Goal: Task Accomplishment & Management: Manage account settings

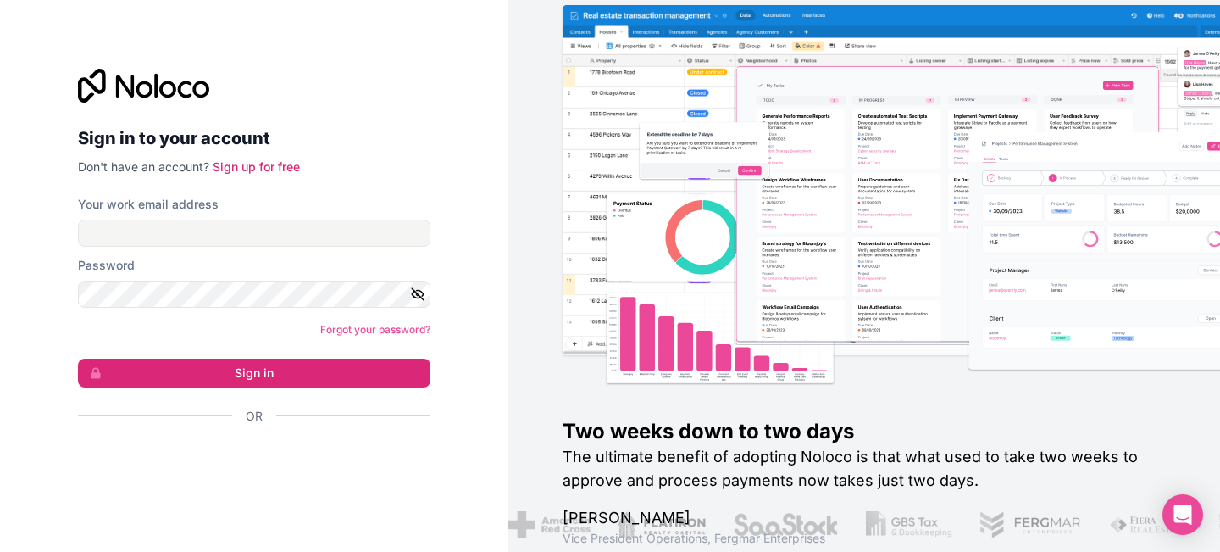
click at [372, 152] on h2 "Sign in to your account" at bounding box center [254, 138] width 352 height 31
click at [229, 243] on input "Your work email address" at bounding box center [254, 232] width 352 height 27
click at [384, 117] on div "Sign in to your account Don't have an account? Sign up for free" at bounding box center [254, 122] width 352 height 107
click at [276, 453] on div "Sign in with Google. Opens in new tab" at bounding box center [247, 461] width 339 height 37
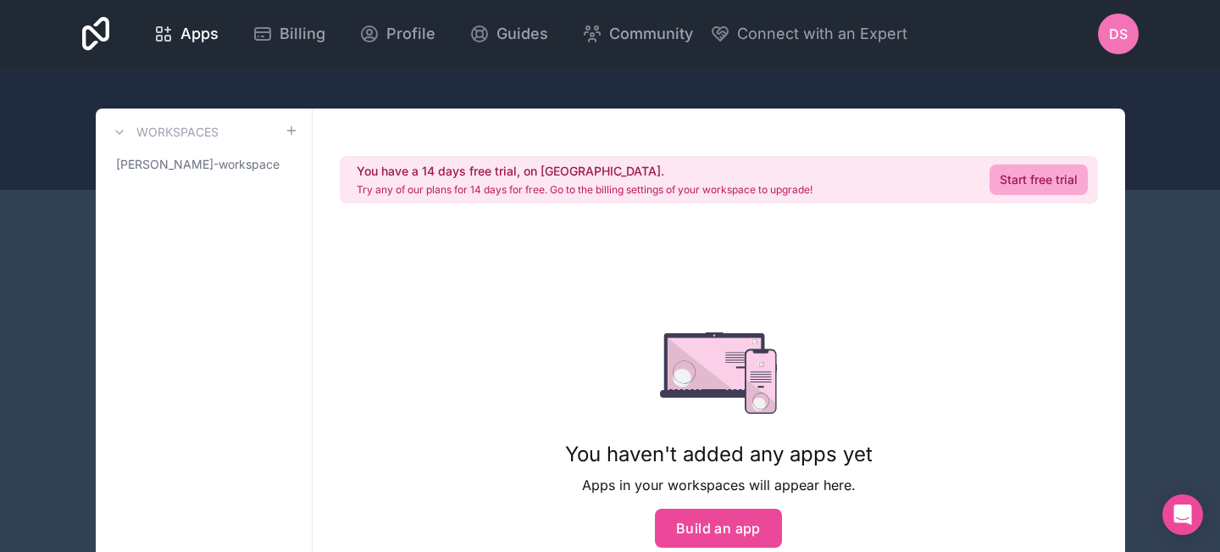
click at [1129, 29] on div "DS" at bounding box center [1118, 34] width 41 height 41
click at [219, 41] on span "Apps" at bounding box center [199, 34] width 38 height 24
click at [227, 170] on span "dayne-schouten-workspace" at bounding box center [193, 164] width 155 height 17
click at [221, 164] on span "dayne-schouten-workspace" at bounding box center [193, 164] width 155 height 17
click at [435, 33] on span "Profile" at bounding box center [410, 34] width 49 height 24
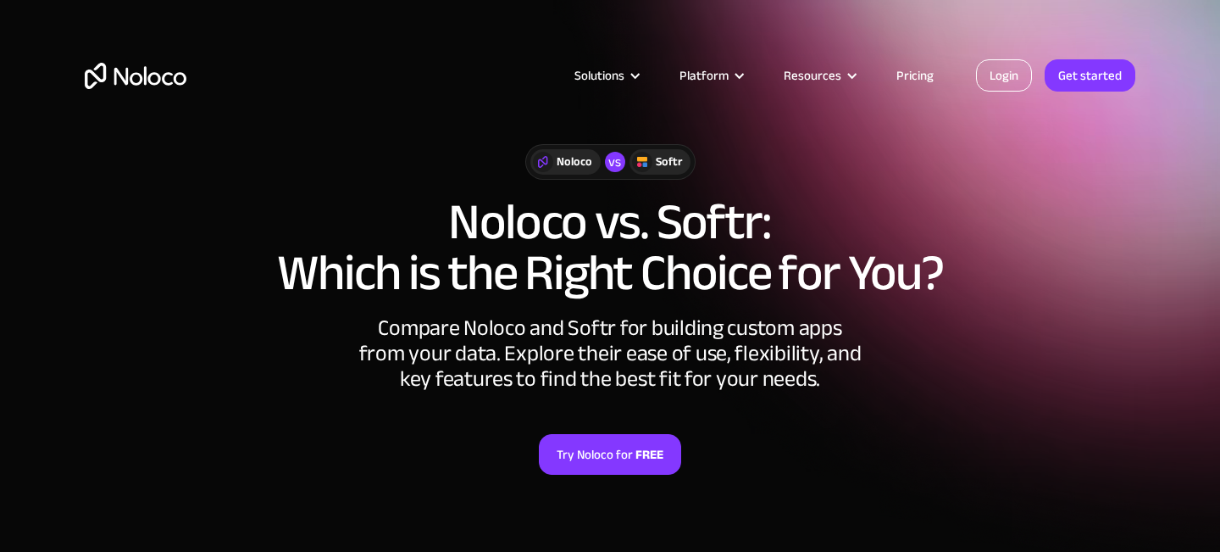
click at [1009, 73] on link "Login" at bounding box center [1004, 75] width 56 height 32
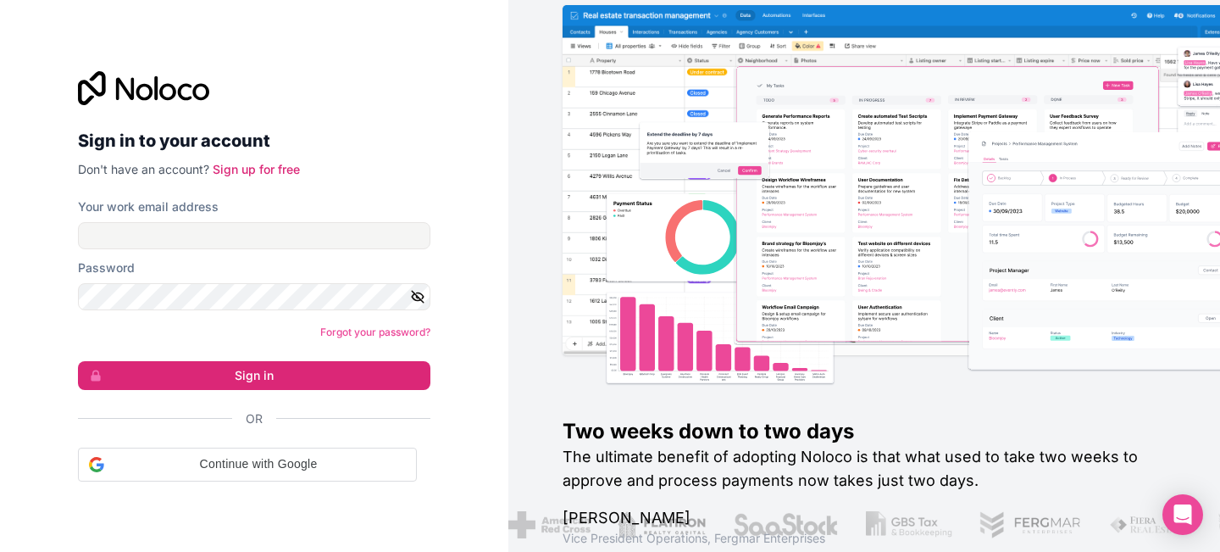
click at [78, 481] on div "Sign in with Google. Opens in new tab" at bounding box center [78, 481] width 0 height 0
